Goal: Contribute content

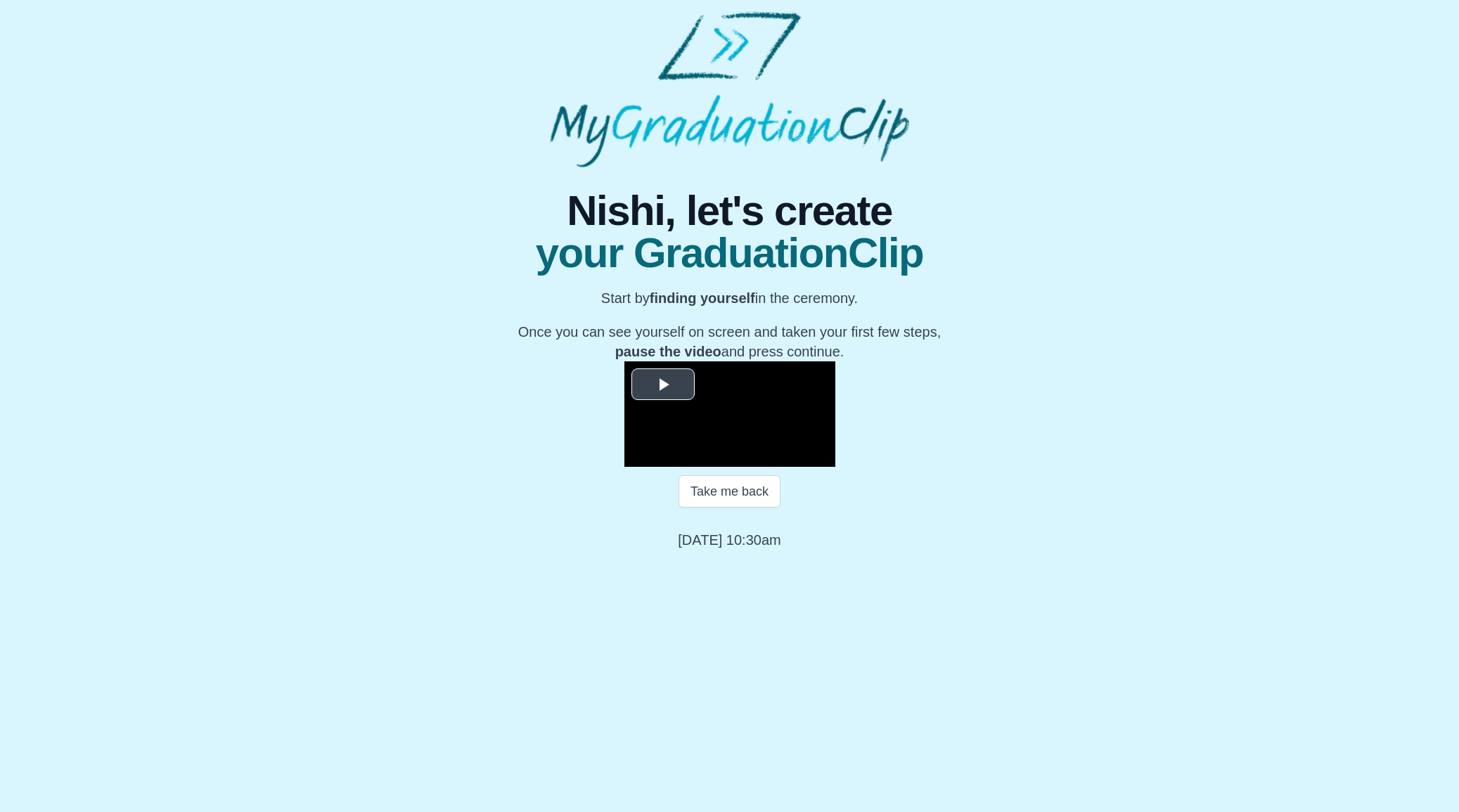
click at [713, 443] on video "Video Player" at bounding box center [730, 414] width 211 height 106
click at [748, 467] on video "Video Player" at bounding box center [730, 414] width 211 height 106
click at [710, 467] on video "Video Player" at bounding box center [730, 414] width 211 height 106
click at [765, 467] on video "Video Player" at bounding box center [730, 414] width 211 height 106
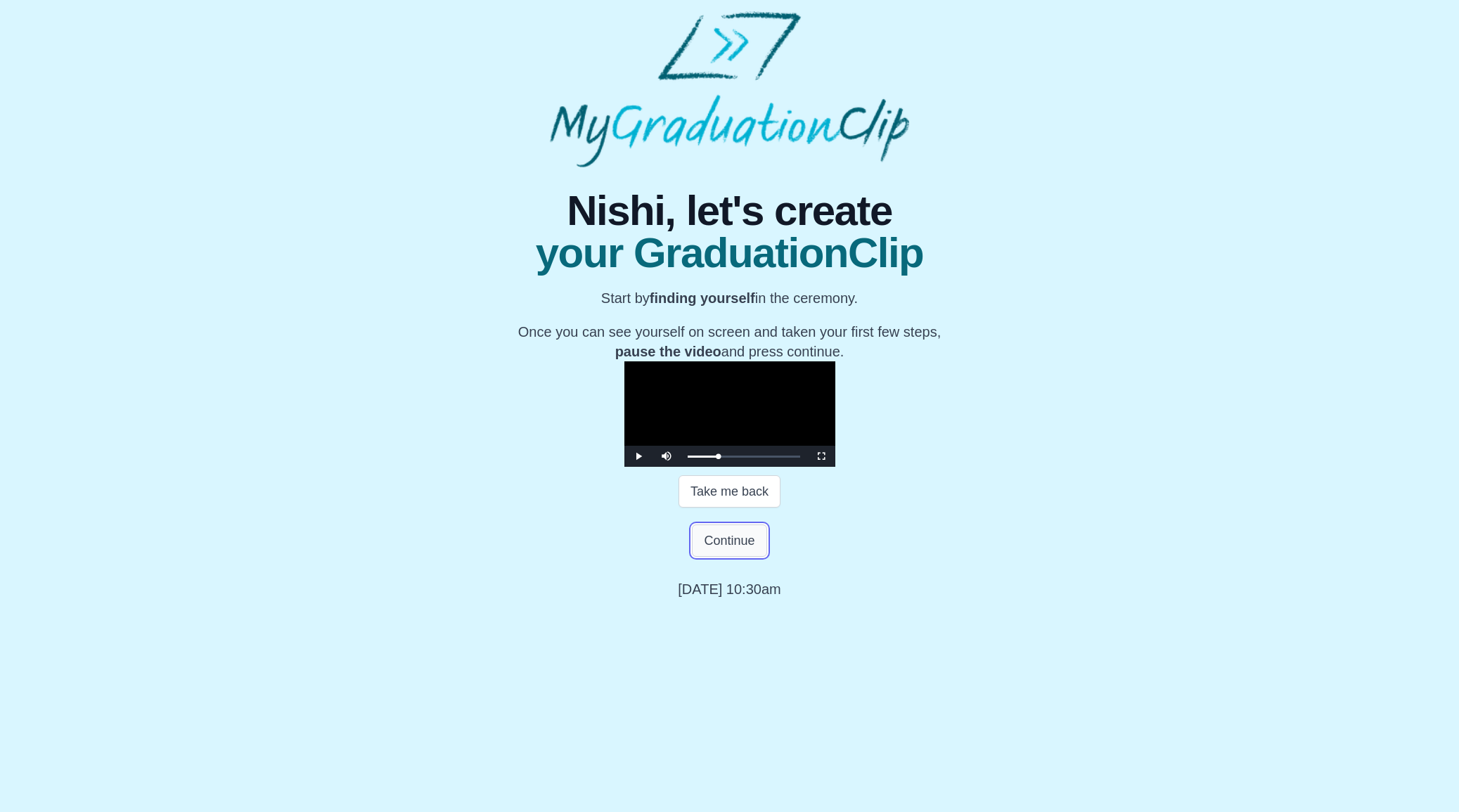
click at [747, 557] on button "Continue" at bounding box center [730, 541] width 75 height 32
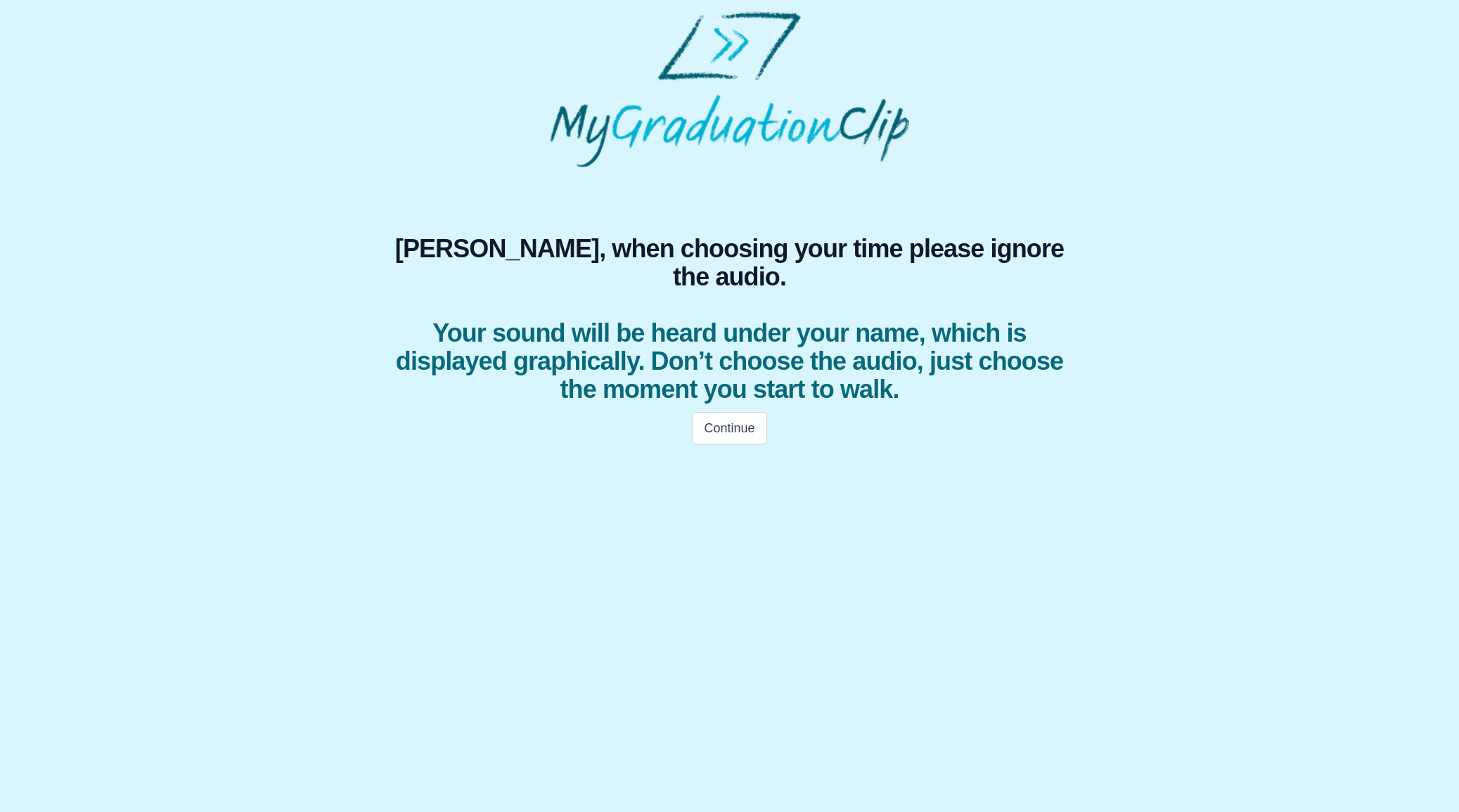
scroll to position [0, 0]
click at [747, 412] on button "Continue" at bounding box center [730, 428] width 75 height 32
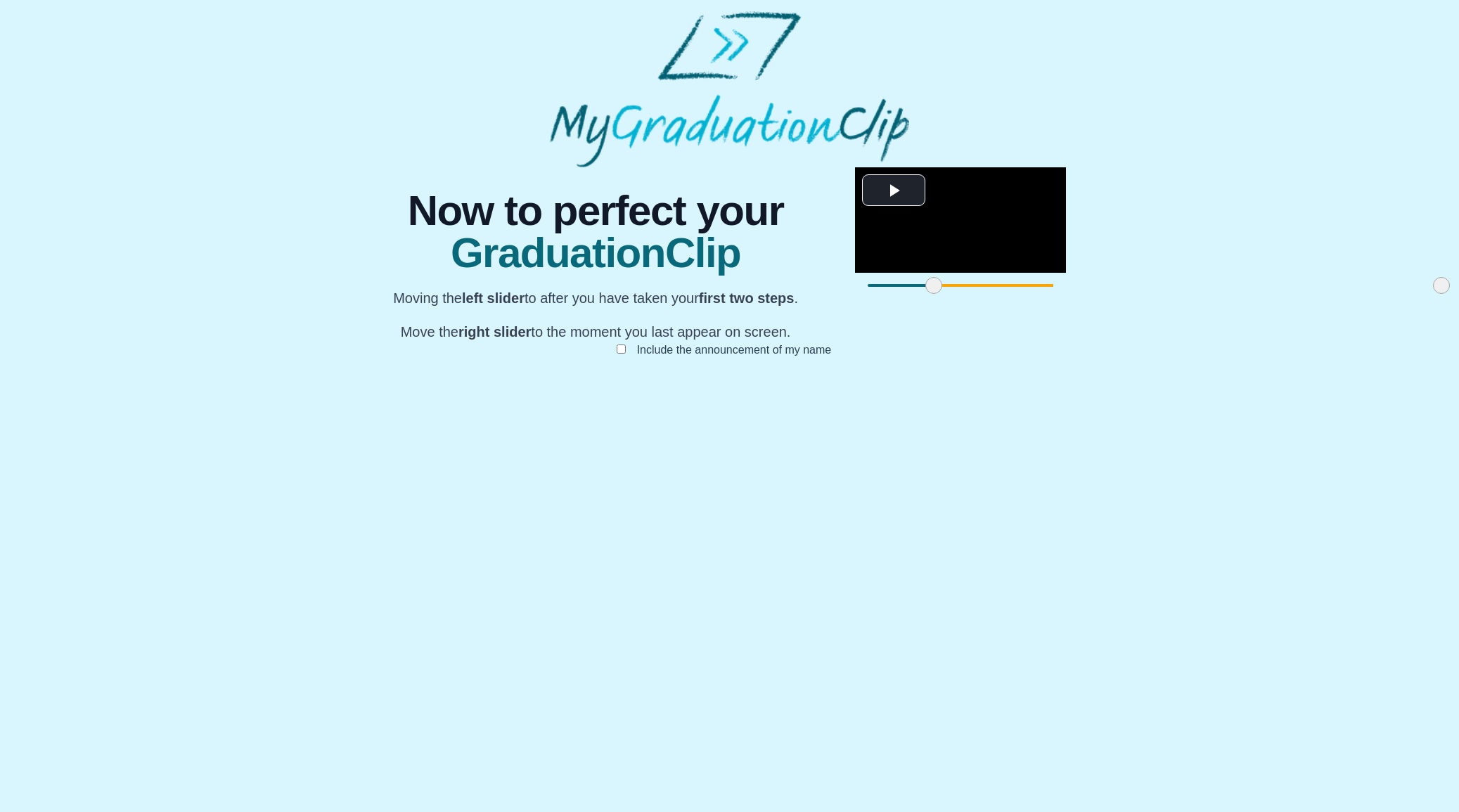
drag, startPoint x: 444, startPoint y: 693, endPoint x: 511, endPoint y: 695, distance: 67.0
click at [925, 293] on span at bounding box center [934, 285] width 17 height 17
drag, startPoint x: 1012, startPoint y: 692, endPoint x: 837, endPoint y: 688, distance: 175.0
click at [1259, 293] on span at bounding box center [1267, 285] width 17 height 17
drag, startPoint x: 510, startPoint y: 690, endPoint x: 545, endPoint y: 690, distance: 35.0
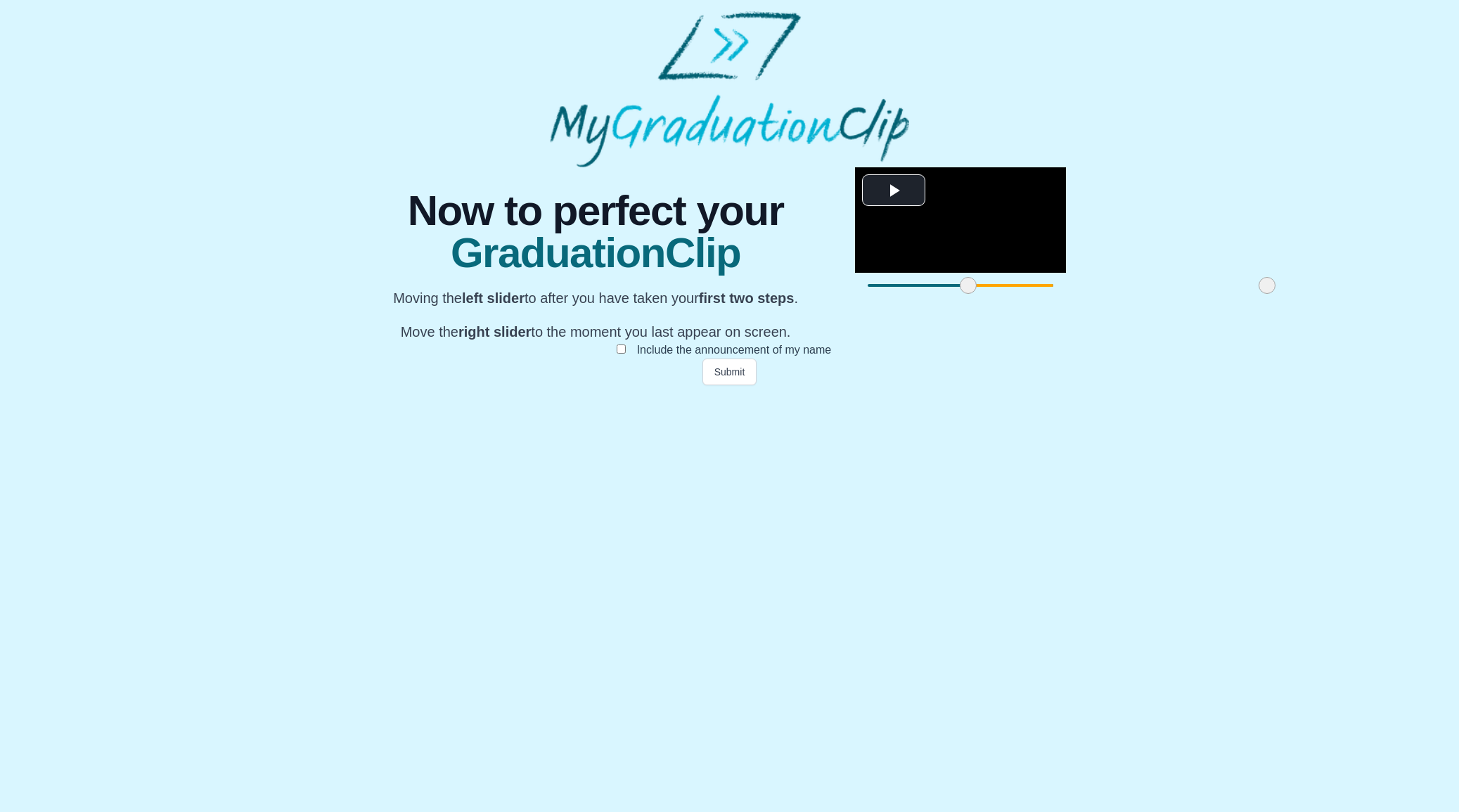
click at [960, 293] on span at bounding box center [968, 285] width 17 height 17
click at [738, 385] on button "Submit" at bounding box center [730, 372] width 55 height 26
